Goal: Information Seeking & Learning: Check status

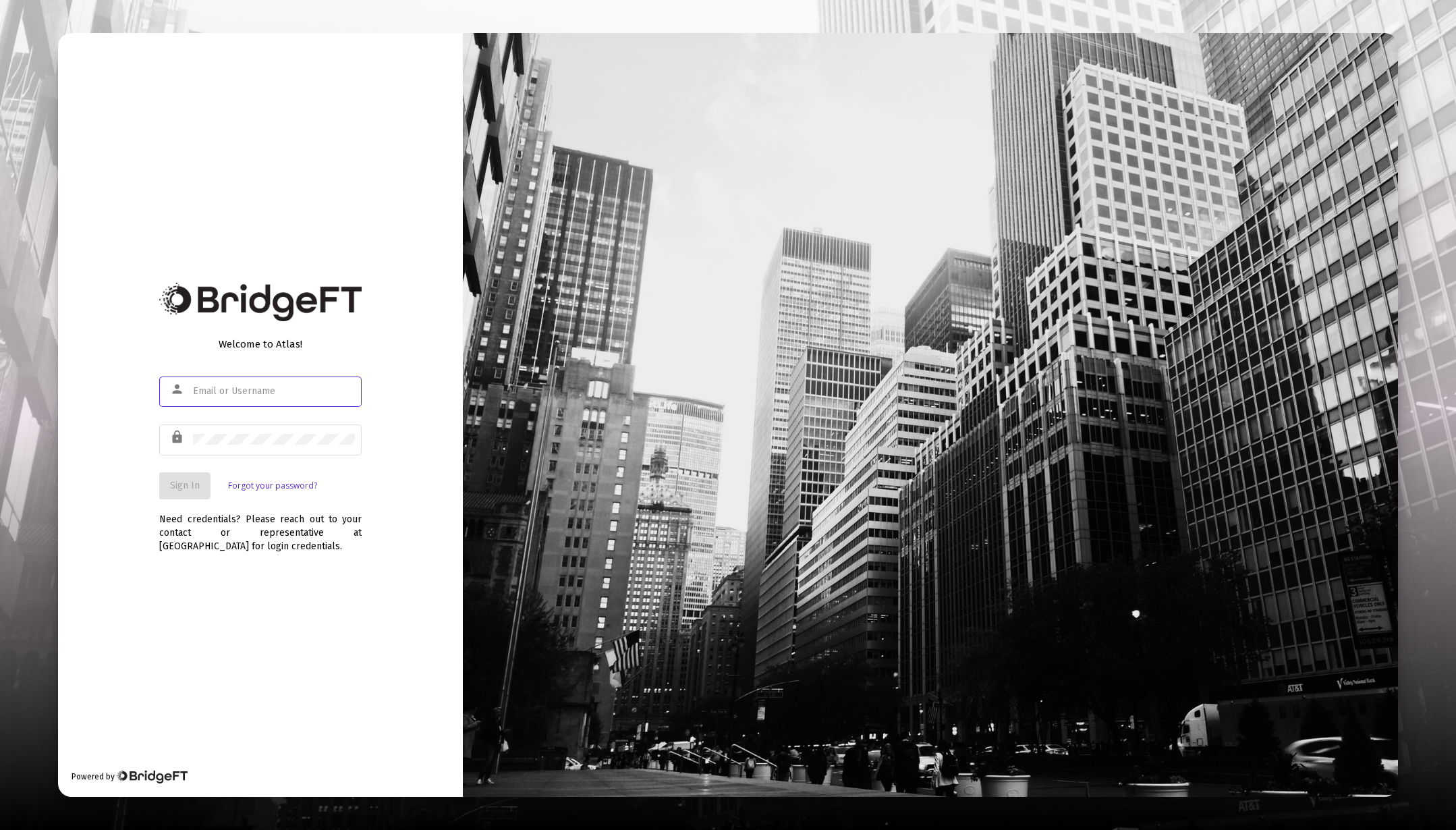
type input "[EMAIL_ADDRESS][DOMAIN_NAME]"
click at [189, 488] on span "Sign In" at bounding box center [184, 486] width 29 height 11
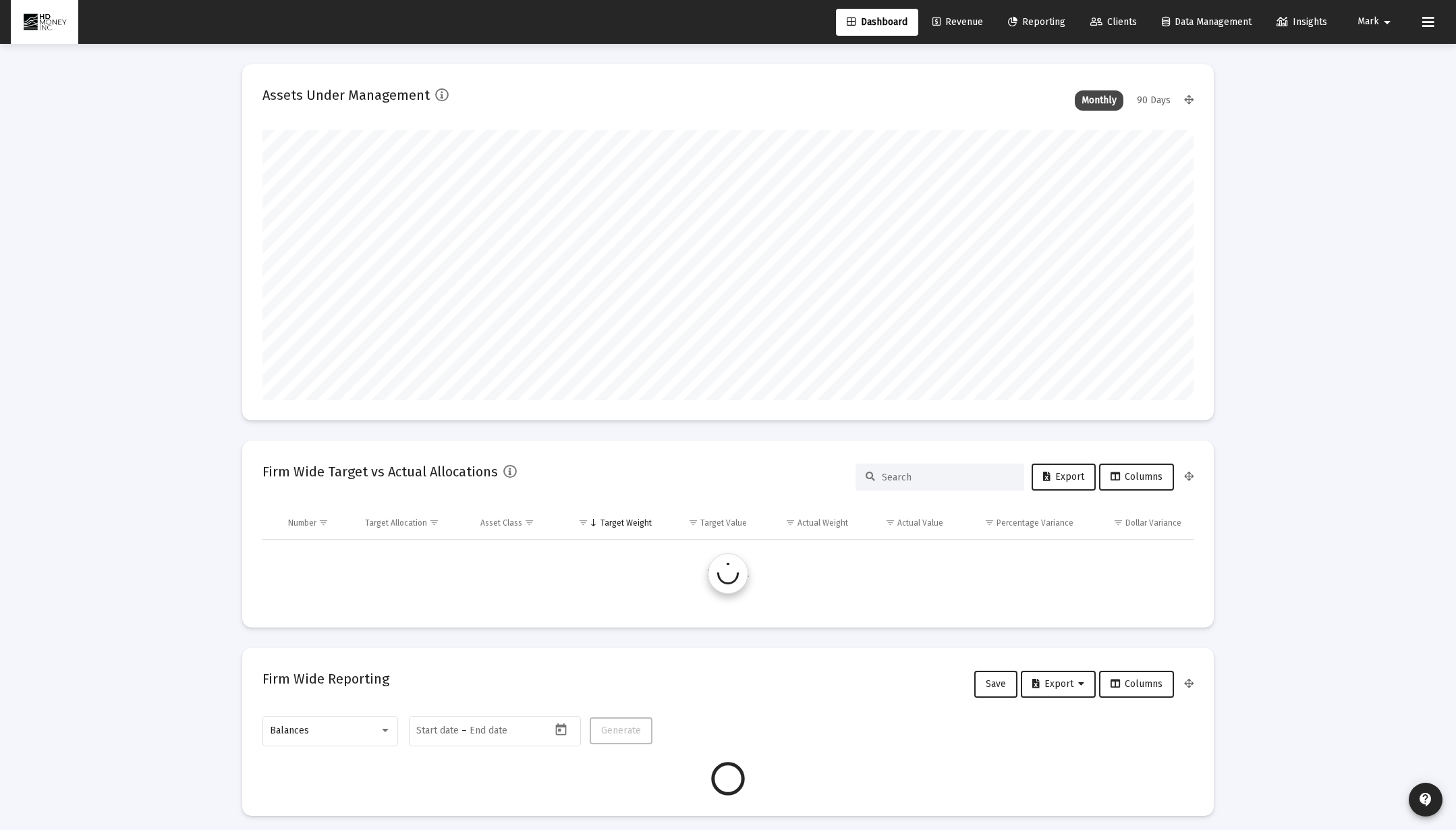
scroll to position [270, 501]
type input "[DATE]"
type input "2025-08-11"
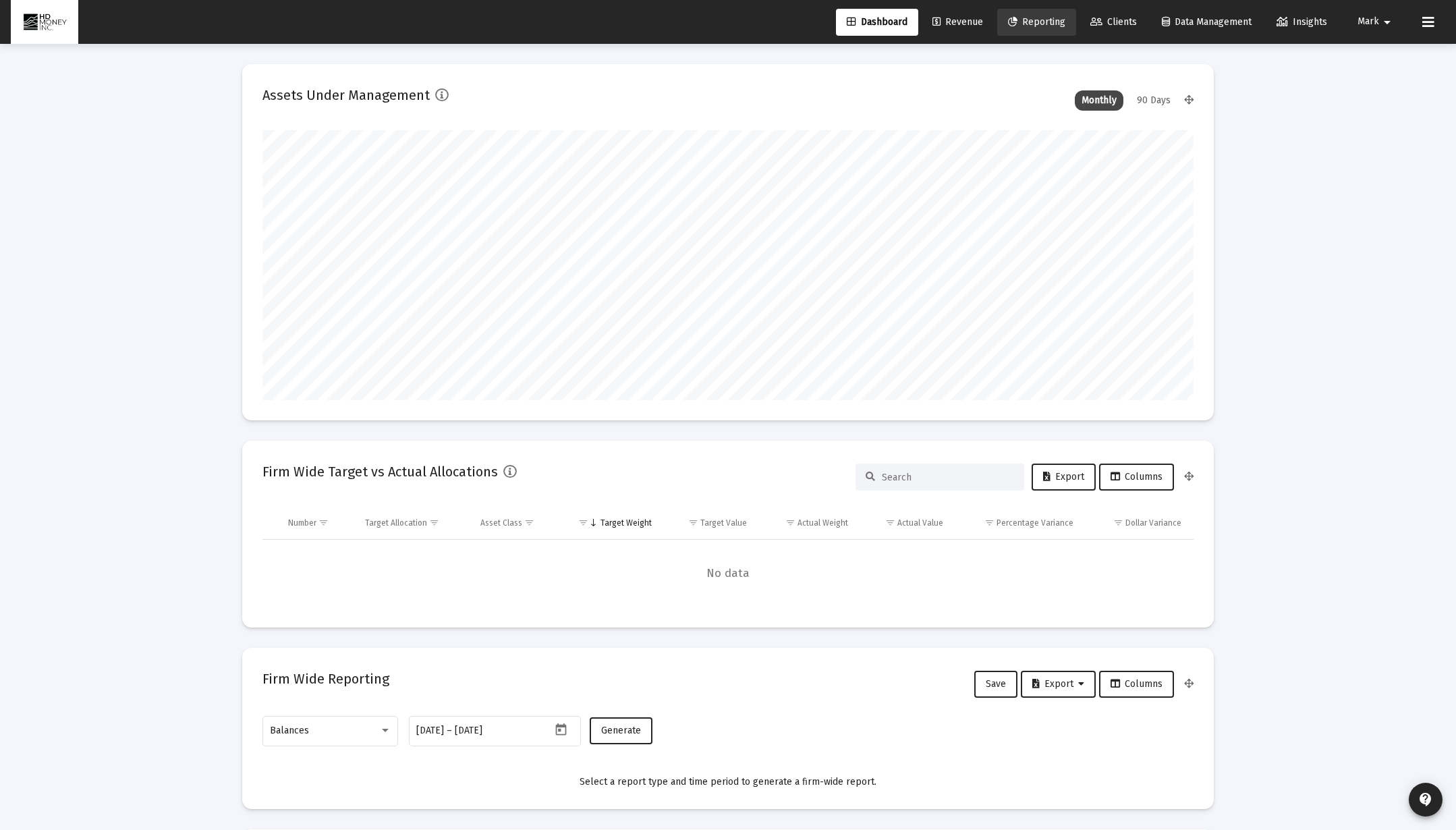
click at [1031, 19] on span "Reporting" at bounding box center [1036, 22] width 58 height 11
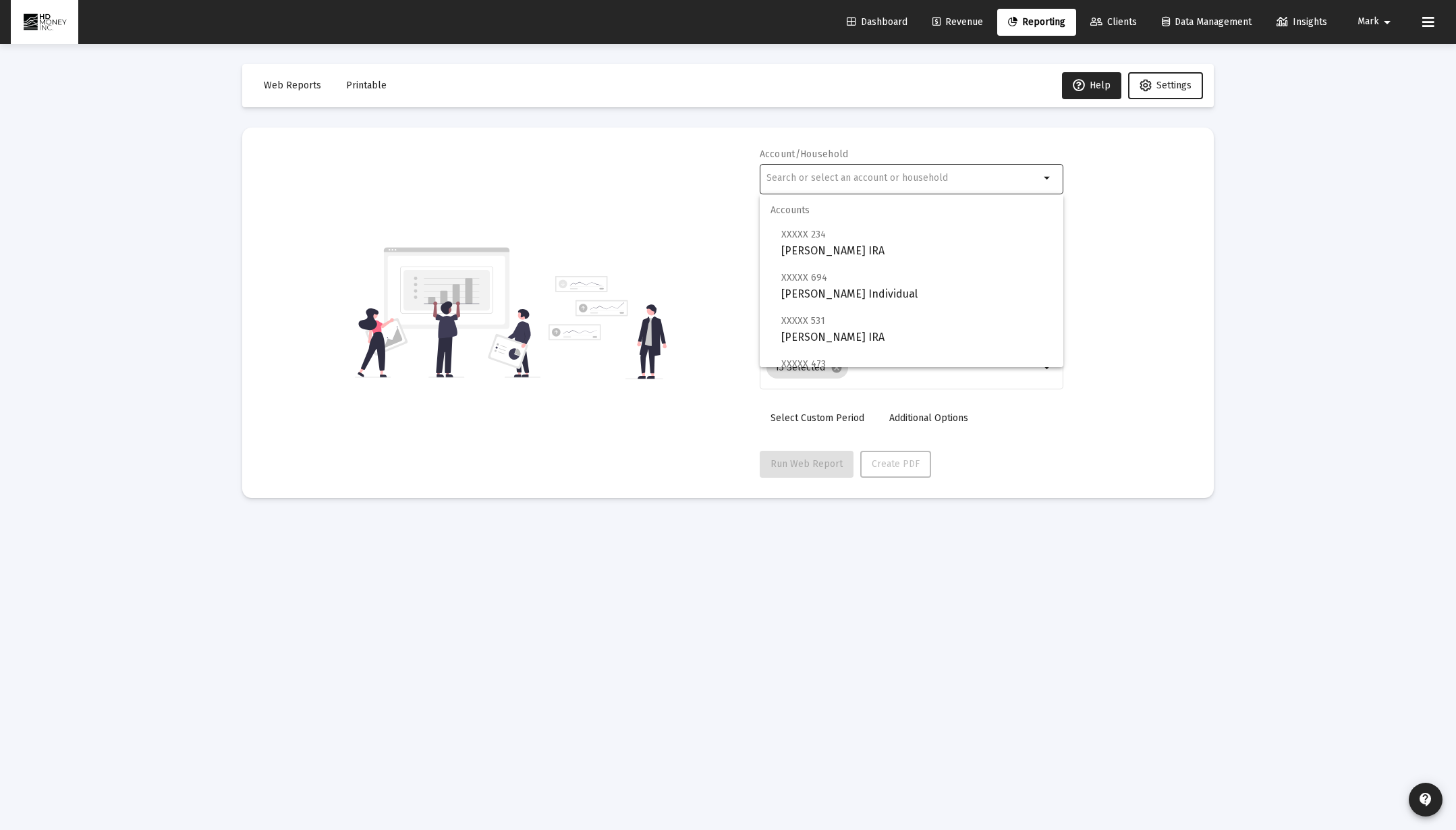
click at [988, 183] on div at bounding box center [903, 177] width 273 height 33
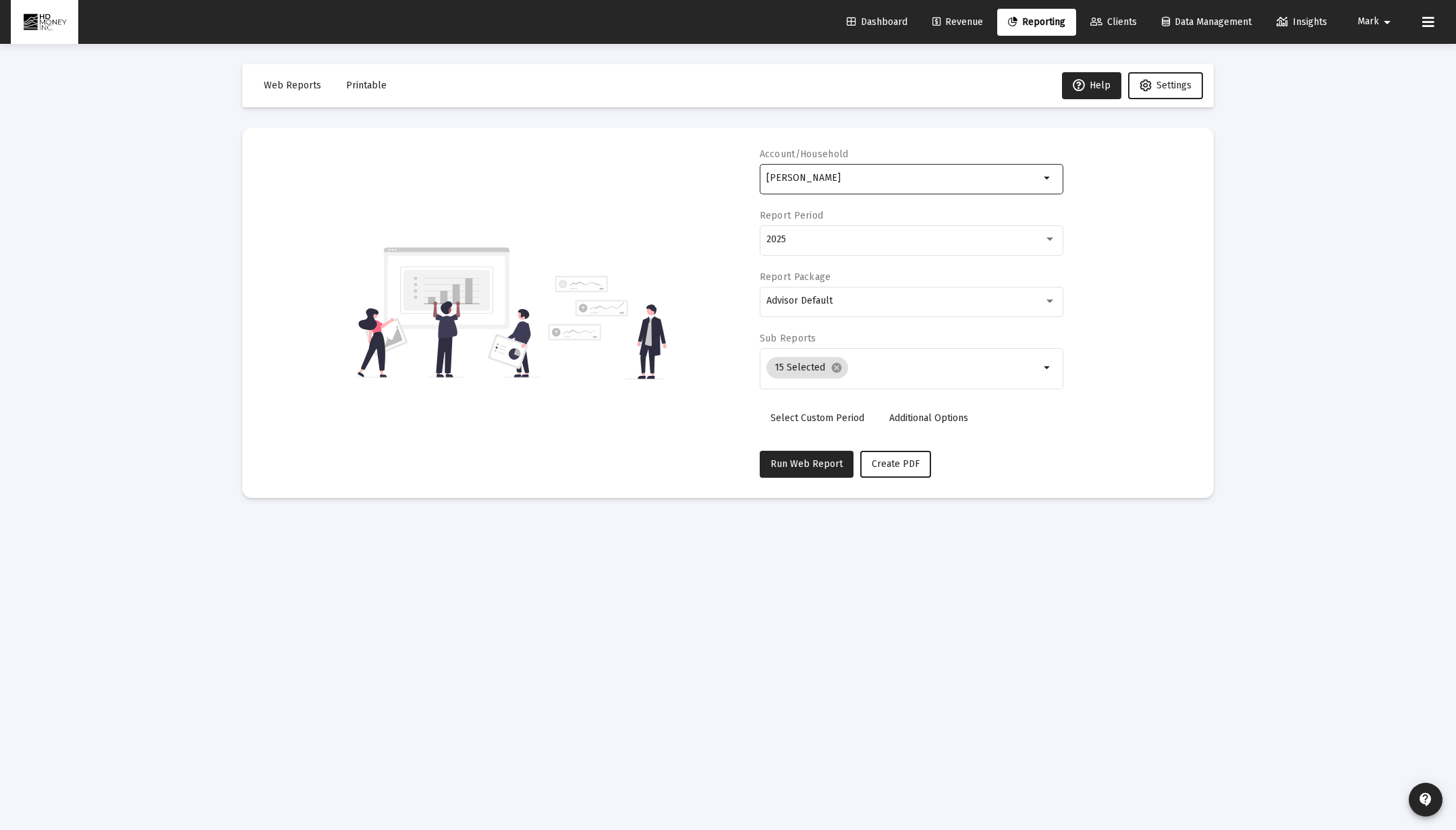
type input "Hasselbacher"
click at [1049, 177] on mat-icon "arrow_drop_down" at bounding box center [1047, 178] width 16 height 16
click at [1049, 241] on div "Accounts Households" at bounding box center [911, 226] width 304 height 64
click at [1049, 240] on div "Accounts Households" at bounding box center [911, 226] width 304 height 64
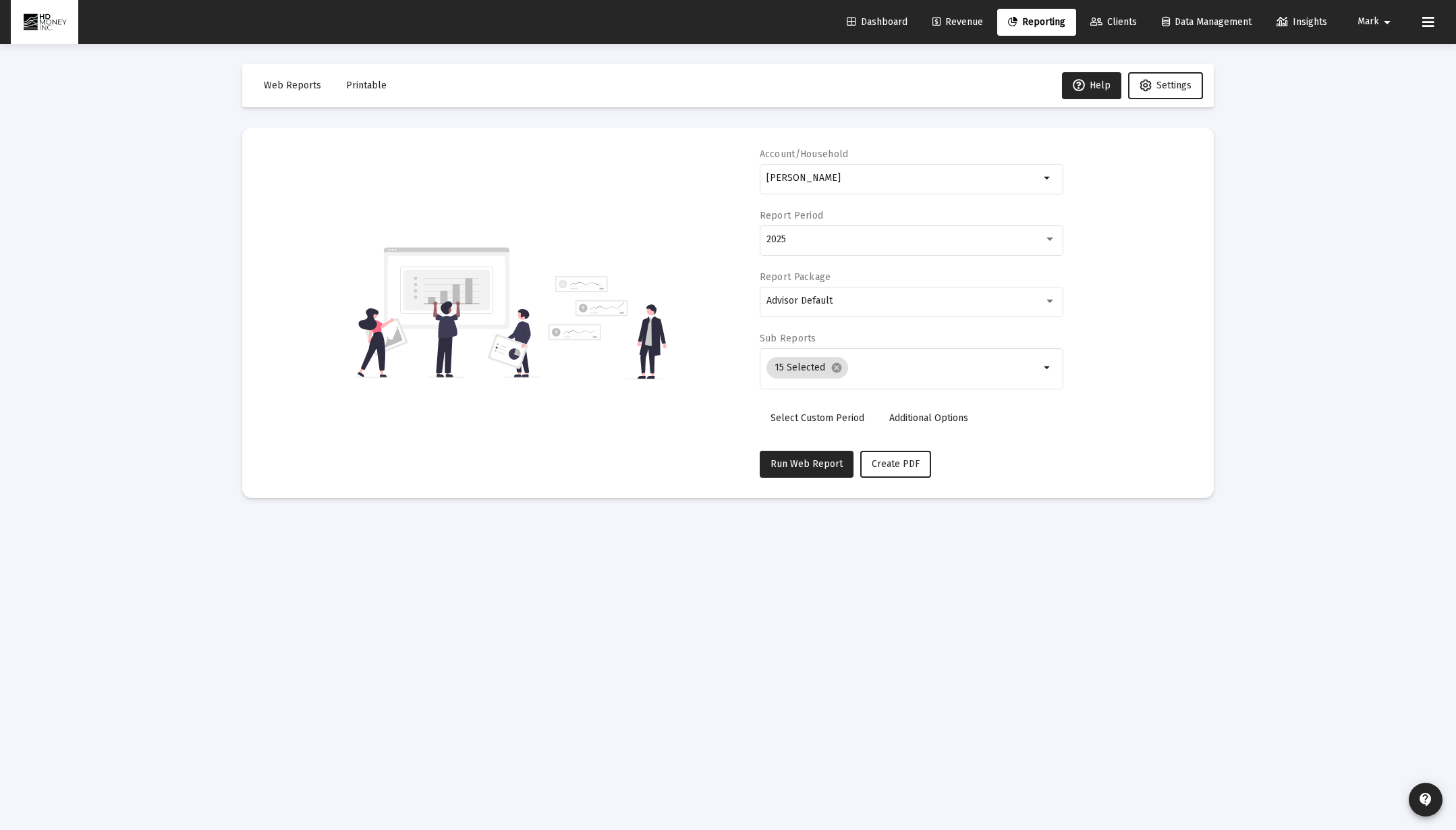
click at [1049, 237] on div "Accounts Households" at bounding box center [911, 226] width 304 height 64
click at [1050, 240] on div "Accounts Households" at bounding box center [911, 226] width 304 height 64
click at [1055, 225] on div "Accounts Households" at bounding box center [911, 226] width 304 height 64
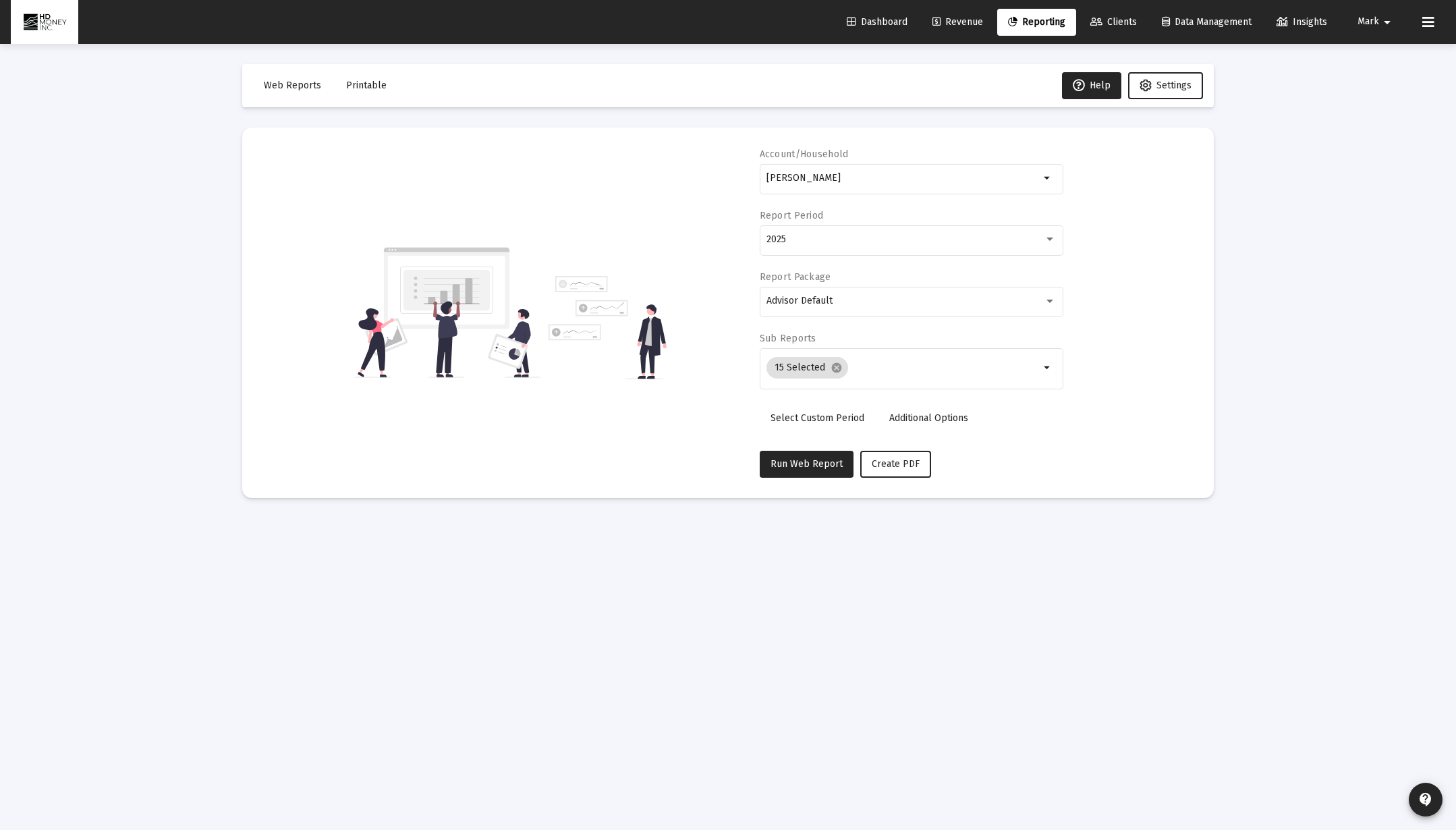
click at [1055, 225] on div "Accounts Households" at bounding box center [911, 226] width 304 height 64
click at [1051, 238] on div "Accounts Households" at bounding box center [911, 226] width 304 height 64
click at [1048, 302] on div at bounding box center [1049, 302] width 7 height 4
click at [1073, 302] on div at bounding box center [728, 415] width 1456 height 830
click at [1048, 243] on div at bounding box center [1049, 238] width 12 height 10
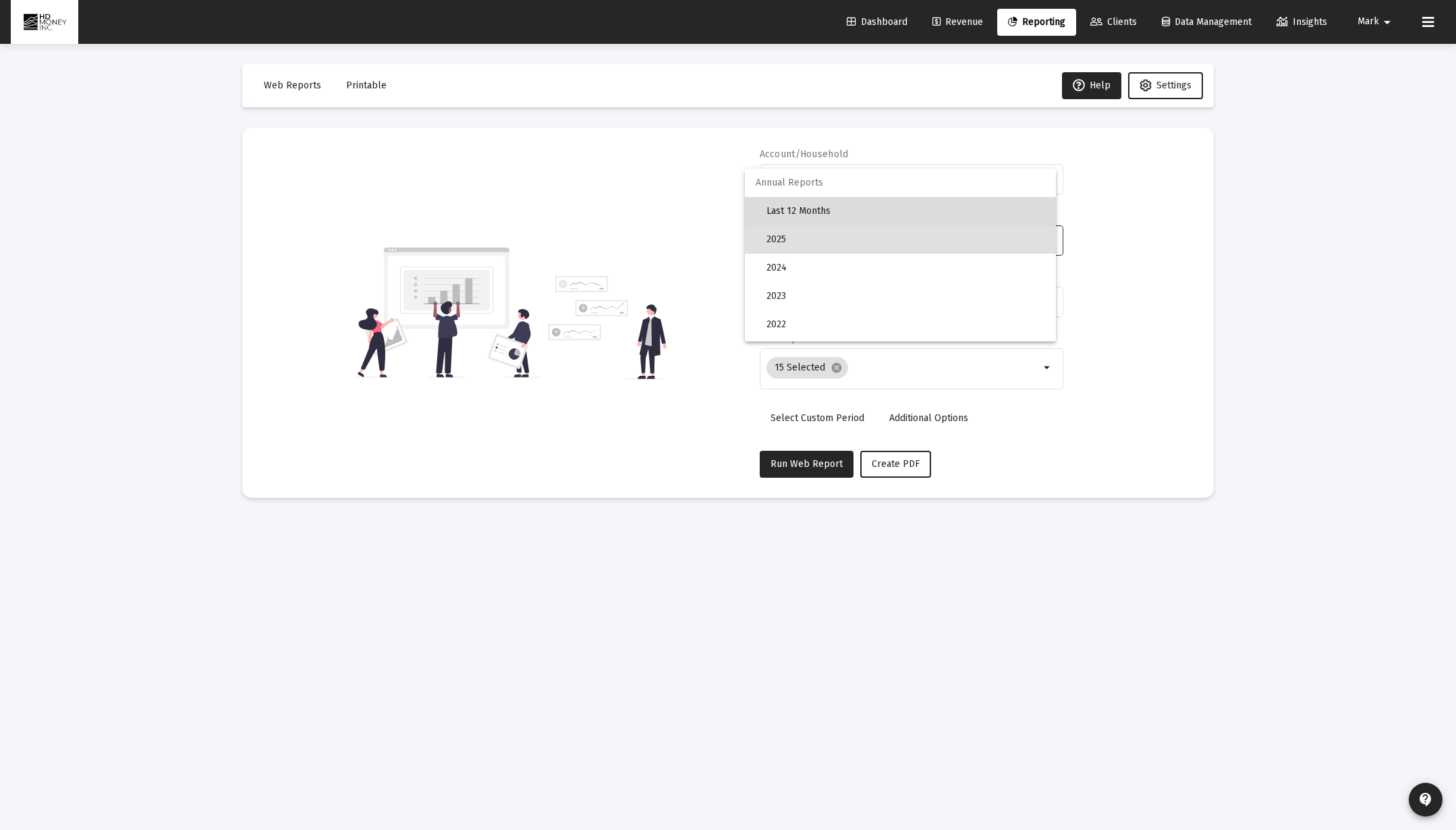
click at [1020, 209] on span "Last 12 Months" at bounding box center [905, 211] width 279 height 28
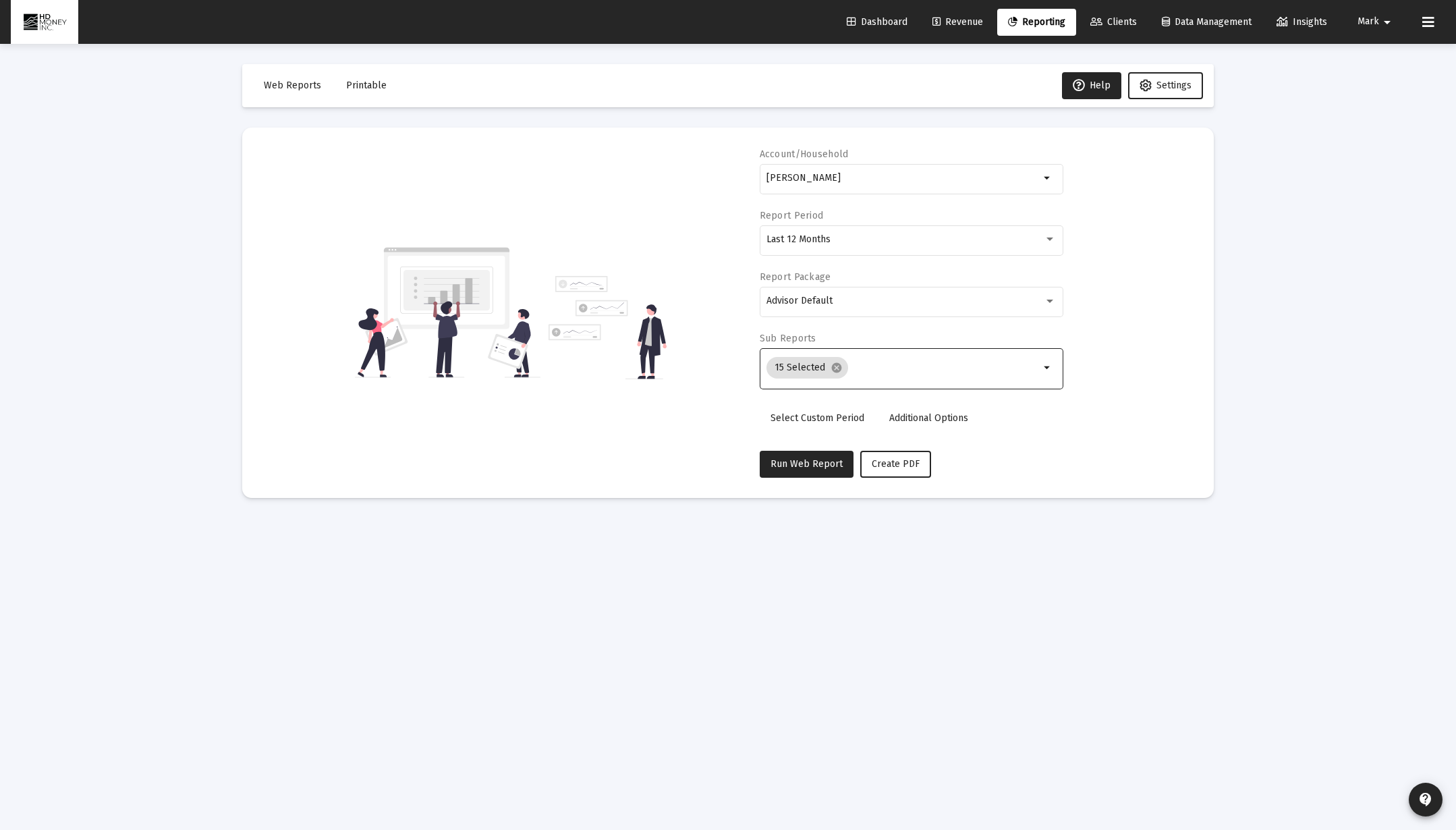
click at [1045, 366] on mat-icon "arrow_drop_down" at bounding box center [1047, 367] width 16 height 16
click at [1045, 368] on mat-icon "arrow_drop_down" at bounding box center [1047, 367] width 16 height 16
click at [1063, 330] on div "Account/Household Hasselbacher arrow_drop_down Report Period Last 12 Months Rep…" at bounding box center [728, 312] width 931 height 330
click at [1046, 368] on mat-icon "arrow_drop_down" at bounding box center [1047, 367] width 16 height 16
click at [1046, 369] on mat-icon "arrow_drop_down" at bounding box center [1047, 367] width 16 height 16
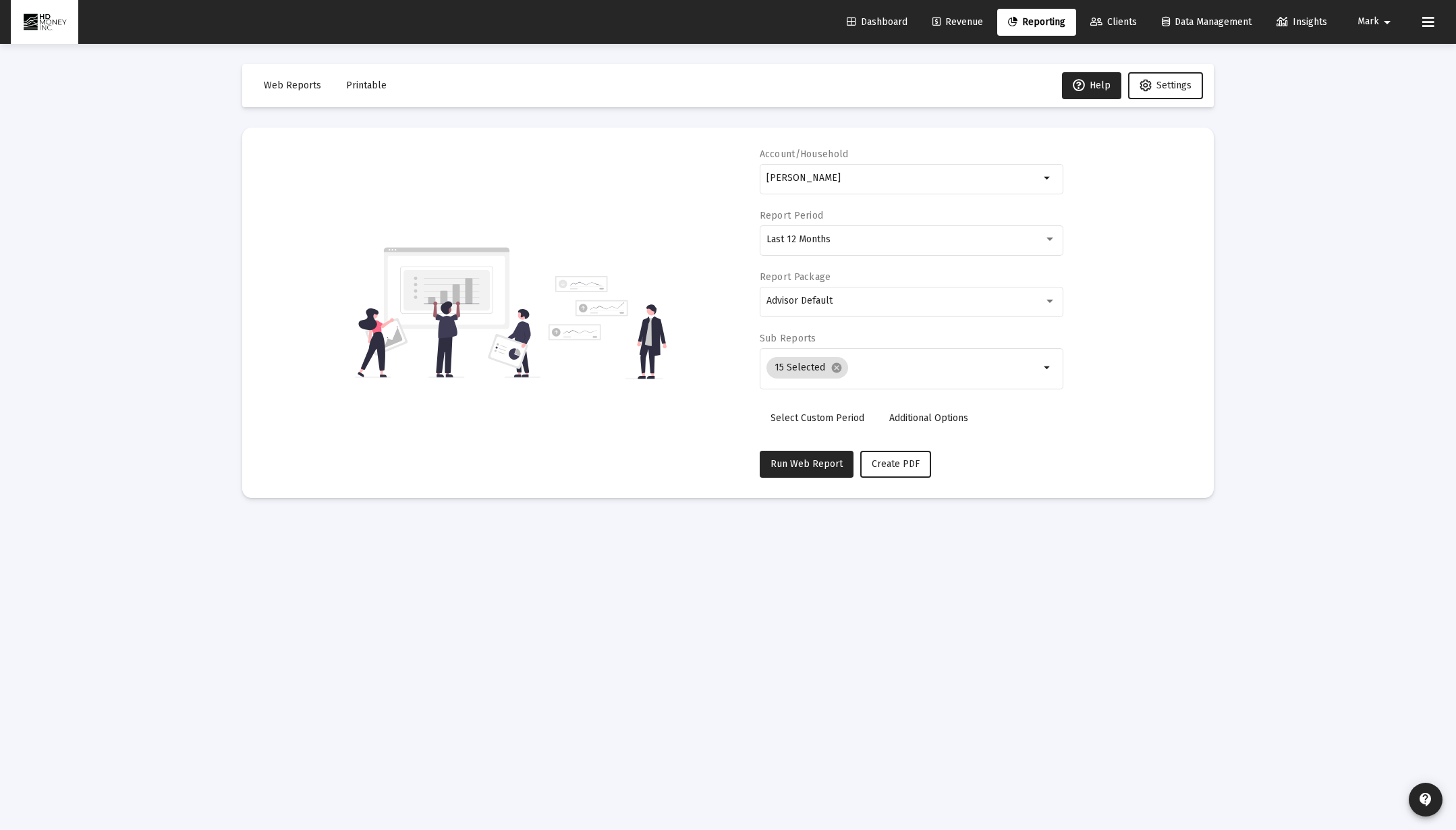
click at [1288, 128] on div "Loading... Web Reports Printable Help Settings Account/Household Hasselbacher a…" at bounding box center [728, 415] width 1456 height 830
click at [1047, 367] on mat-icon "arrow_drop_down" at bounding box center [1047, 367] width 16 height 16
click at [1049, 368] on mat-icon "arrow_drop_down" at bounding box center [1047, 367] width 16 height 16
click at [1012, 380] on div "15 Selected cancel" at bounding box center [903, 367] width 279 height 27
